Goal: Transaction & Acquisition: Register for event/course

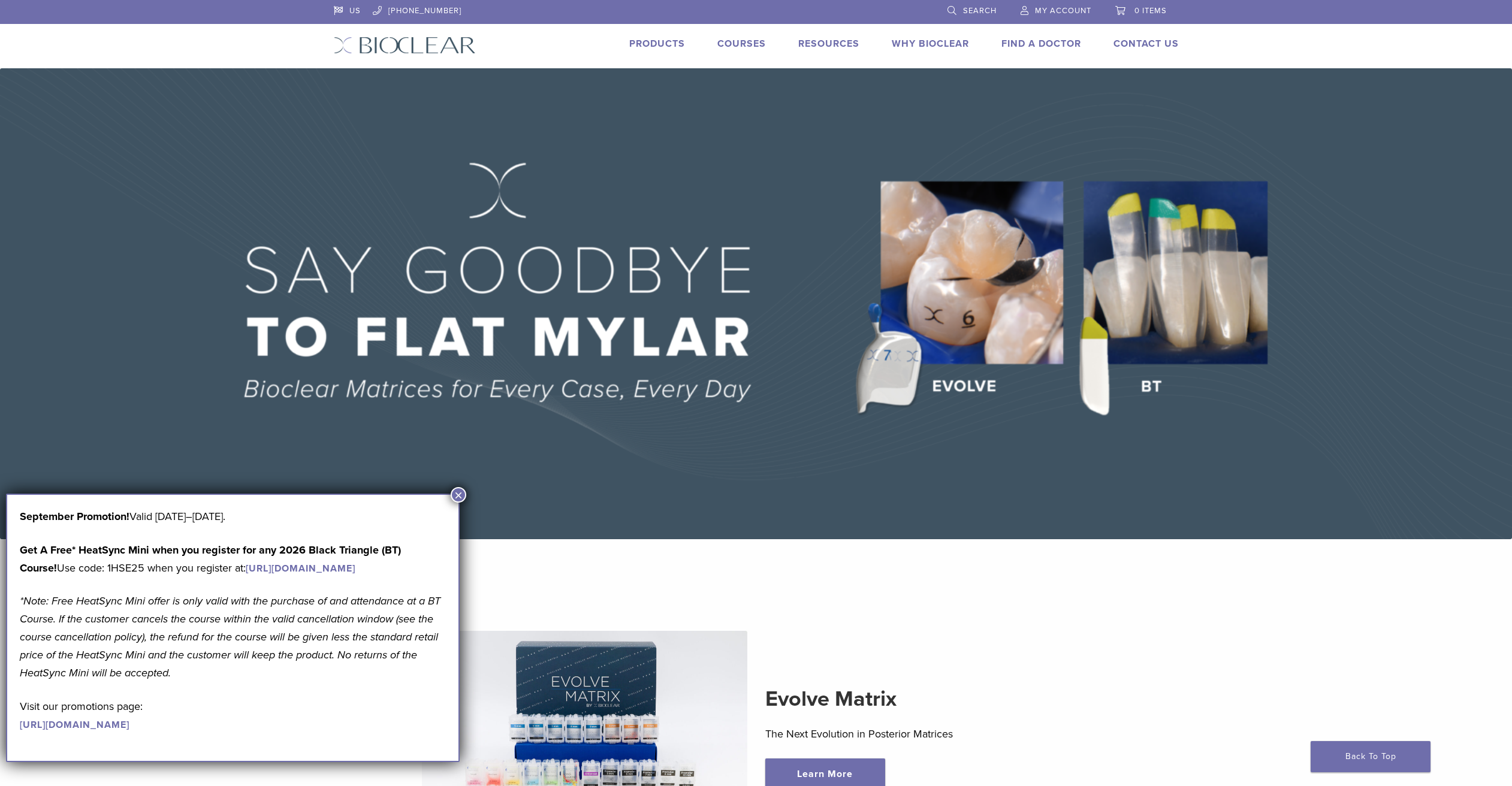
click at [736, 42] on link "Courses" at bounding box center [741, 44] width 49 height 12
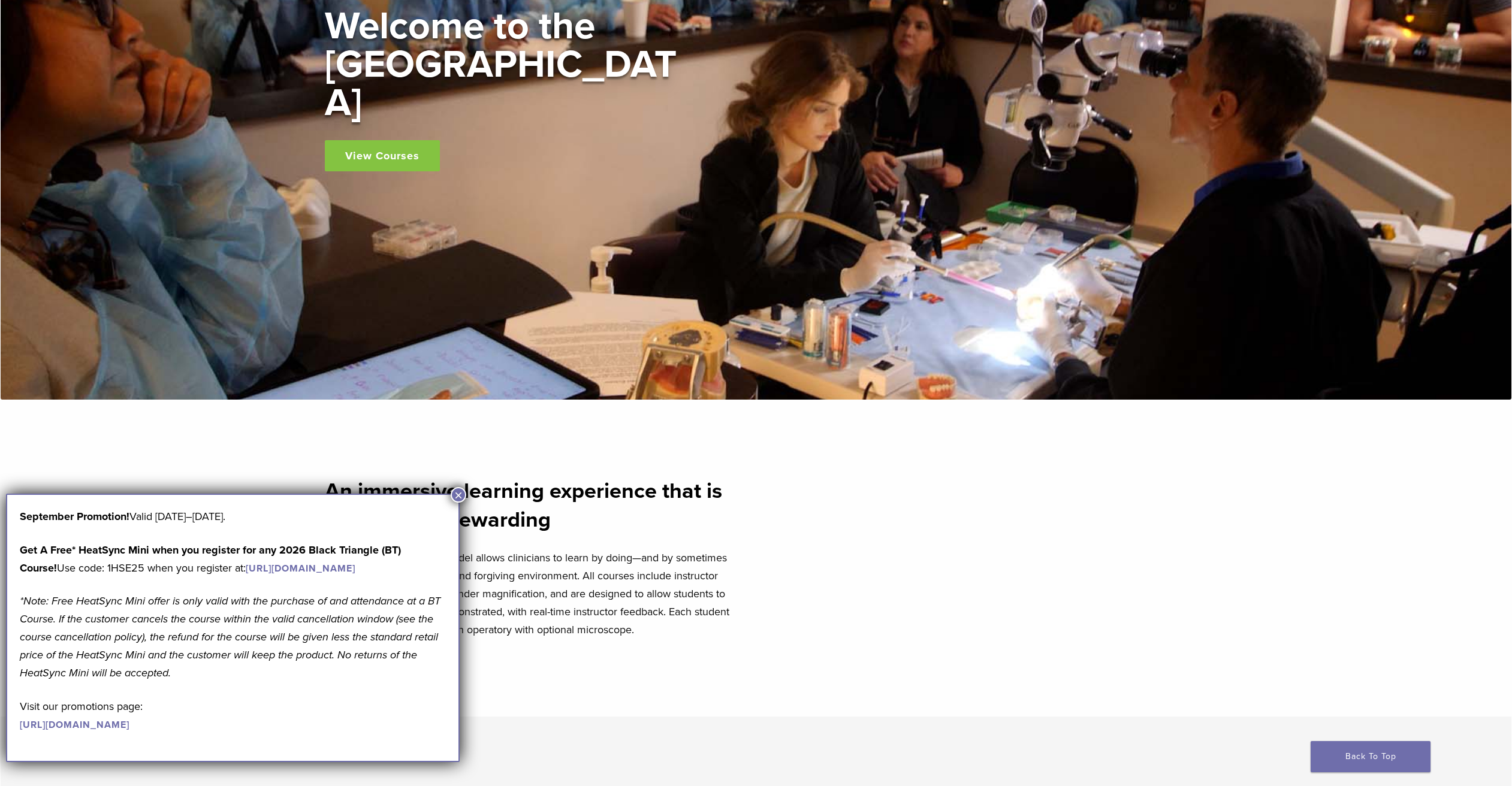
scroll to position [298, 0]
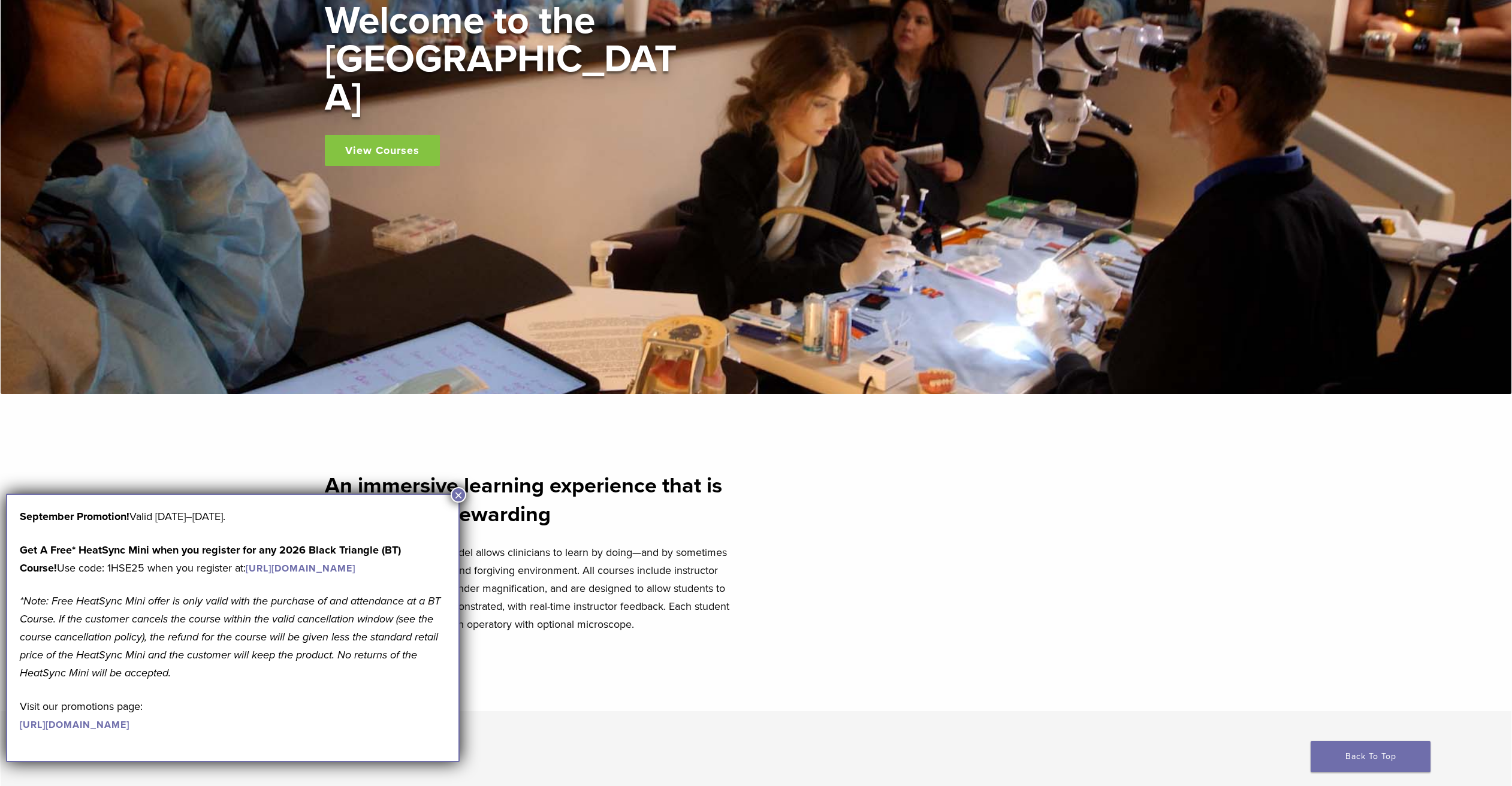
click at [459, 498] on button "×" at bounding box center [458, 495] width 16 height 16
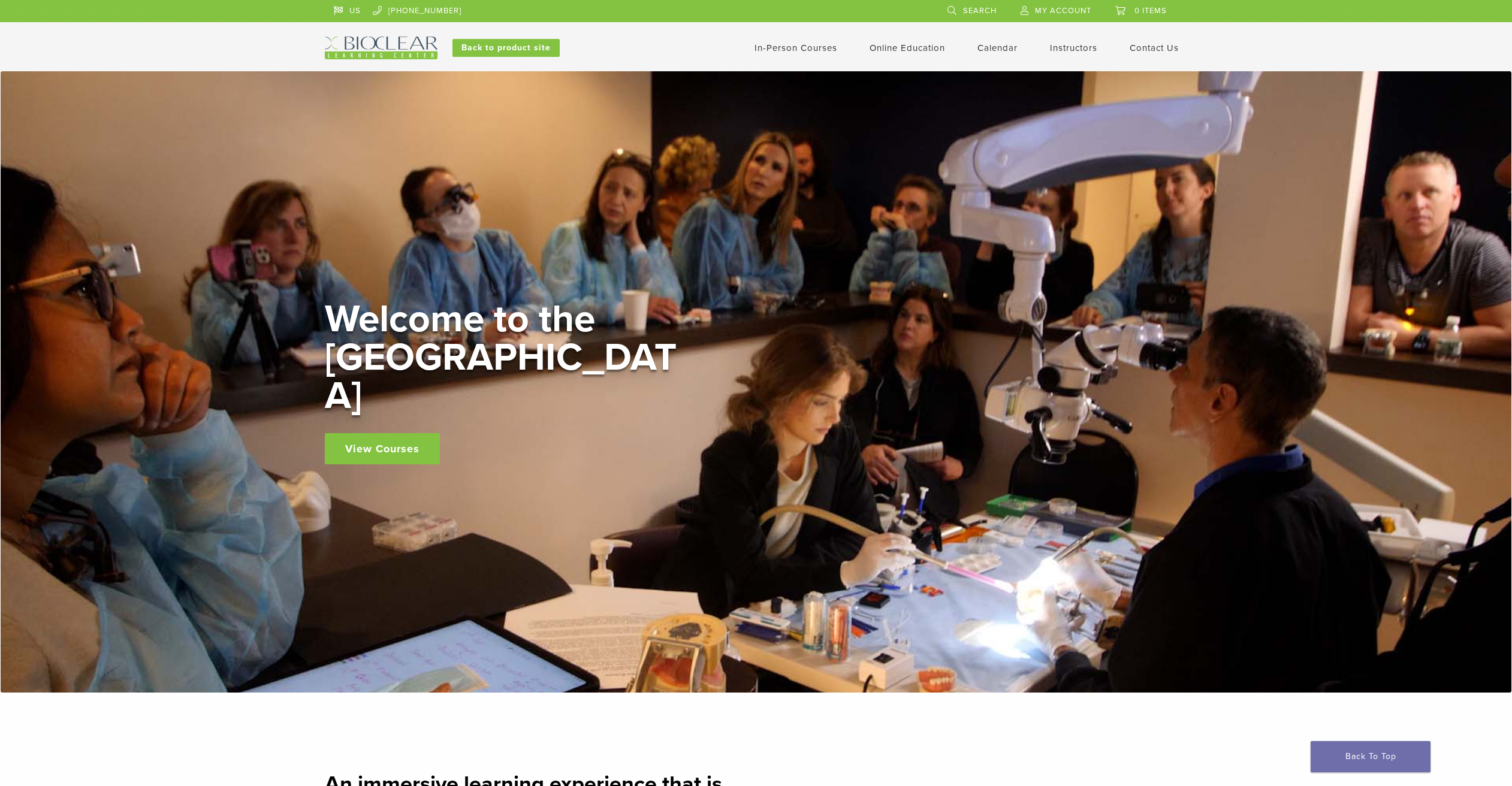
scroll to position [0, 0]
click at [798, 47] on link "In-Person Courses" at bounding box center [796, 47] width 83 height 11
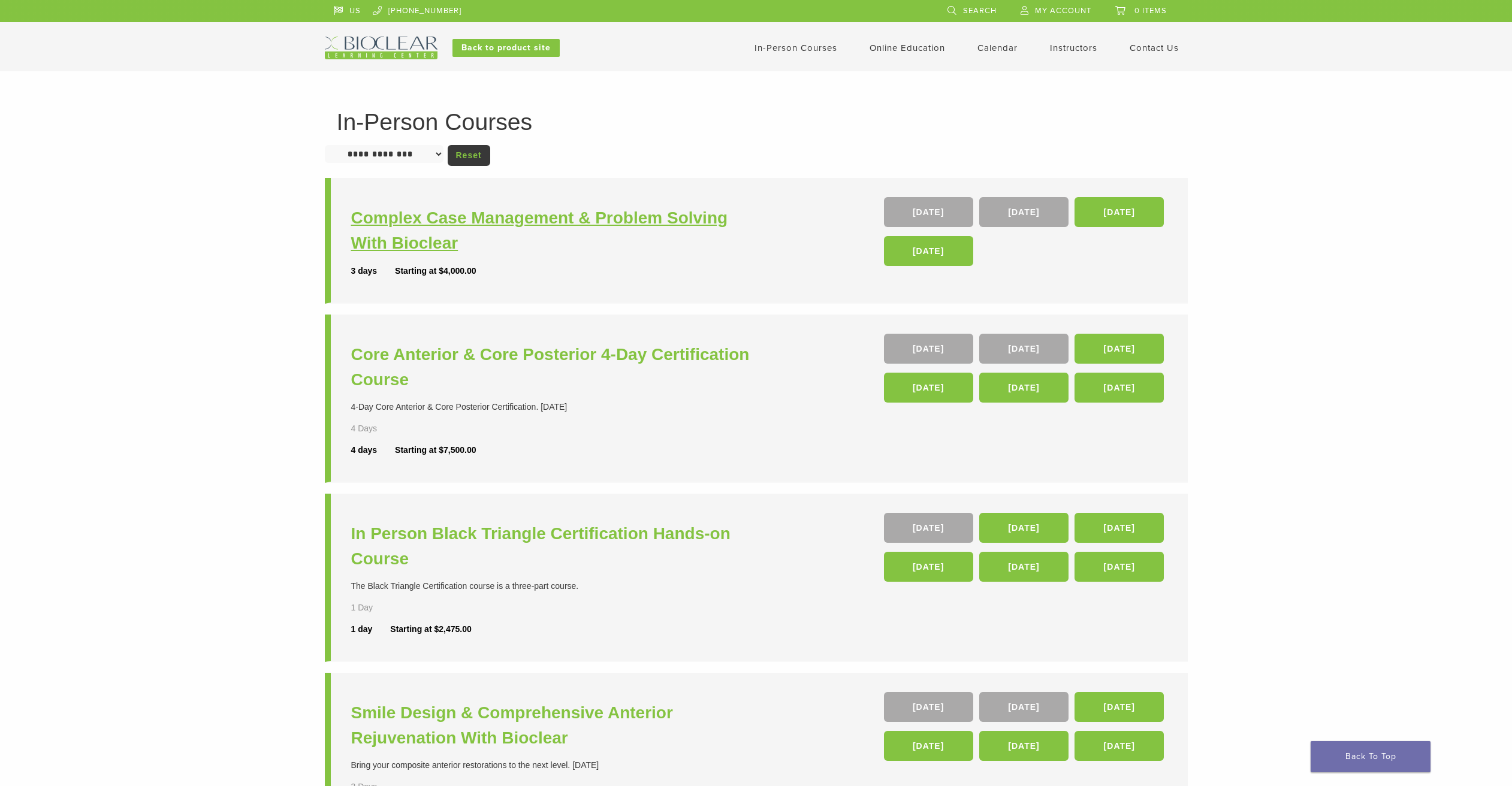
click at [529, 219] on h3 "Complex Case Management & Problem Solving With Bioclear" at bounding box center [555, 231] width 408 height 51
